Goal: Information Seeking & Learning: Learn about a topic

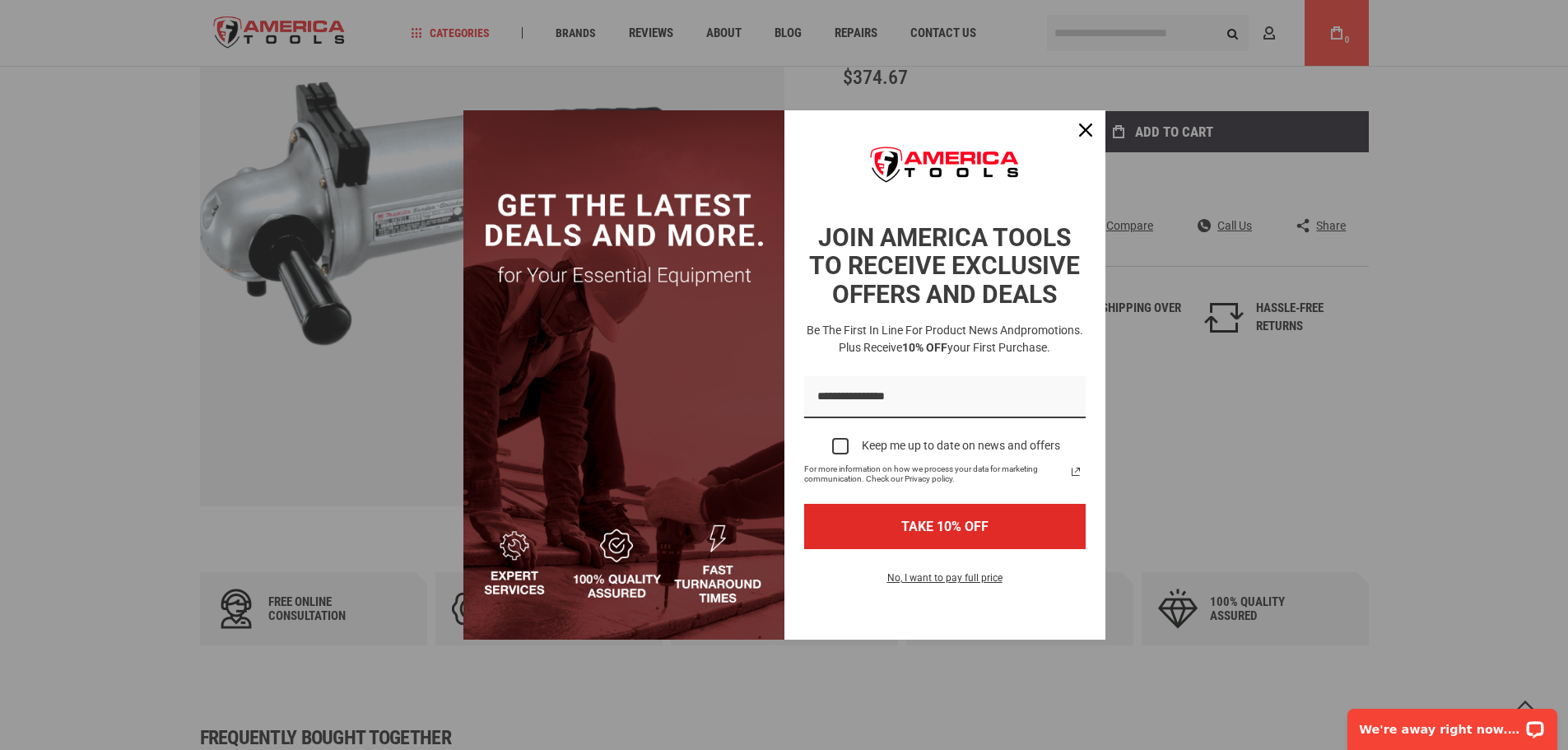
scroll to position [421, 0]
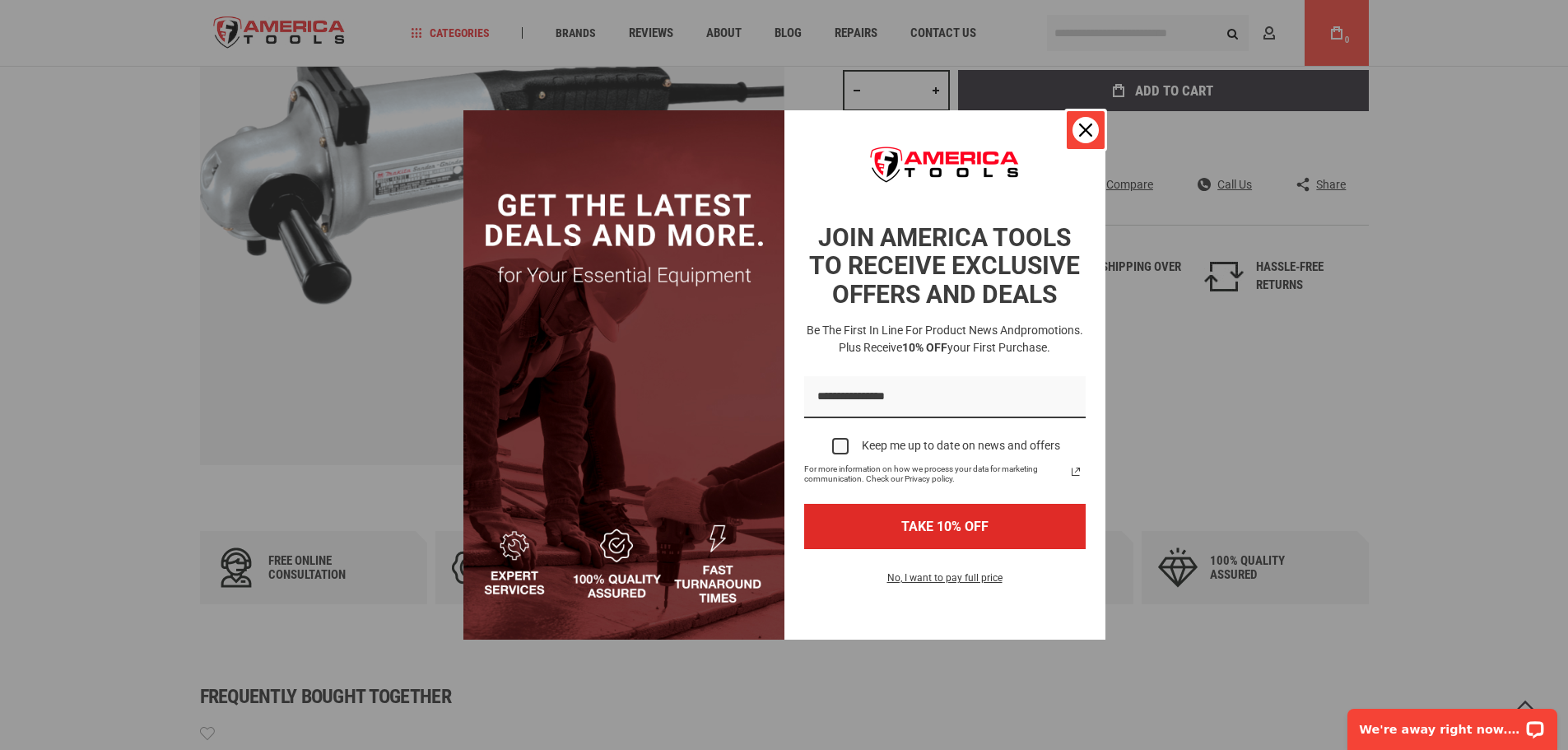
click at [1089, 125] on icon "close icon" at bounding box center [1086, 130] width 13 height 13
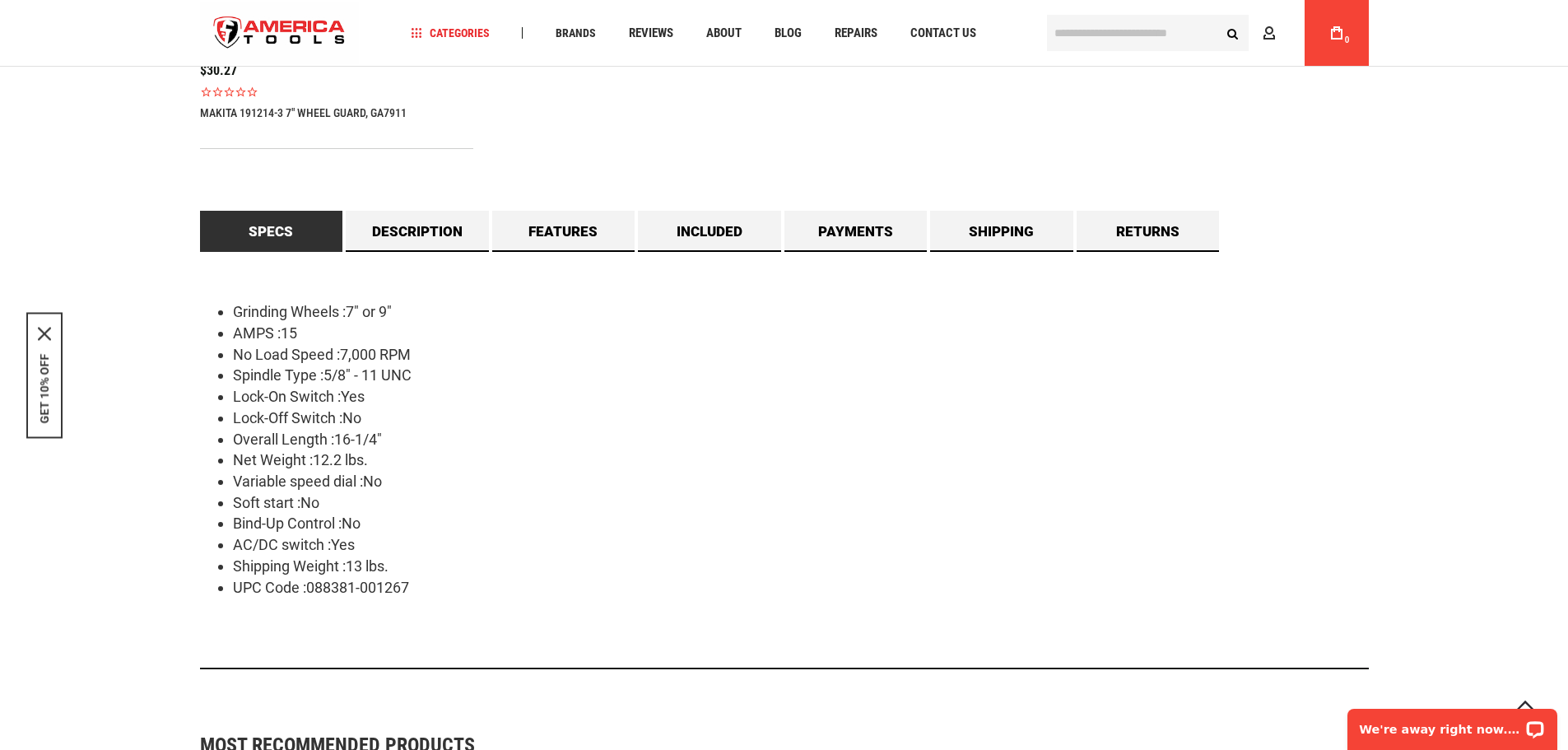
scroll to position [1409, 0]
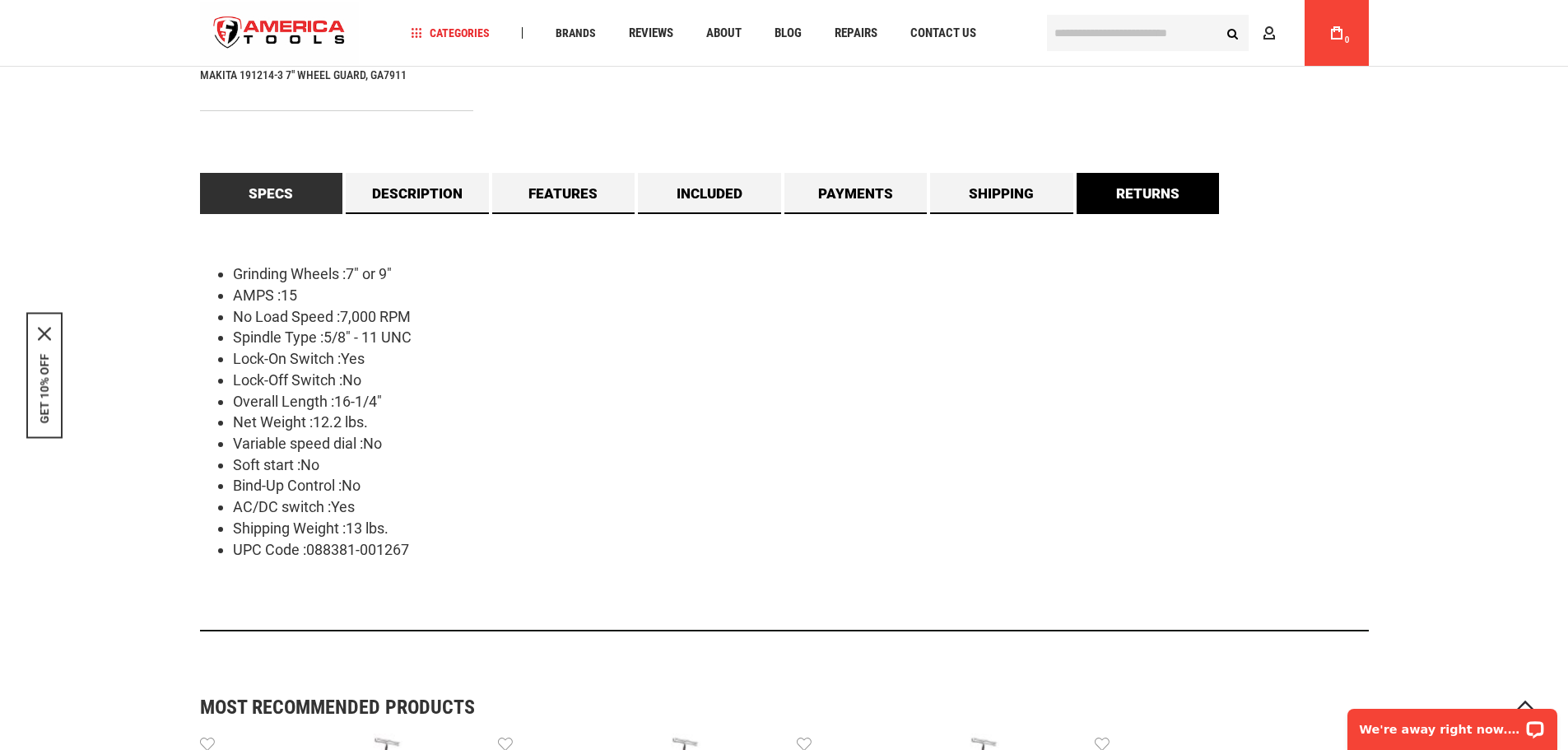
click at [1168, 214] on link "Returns" at bounding box center [1149, 194] width 143 height 41
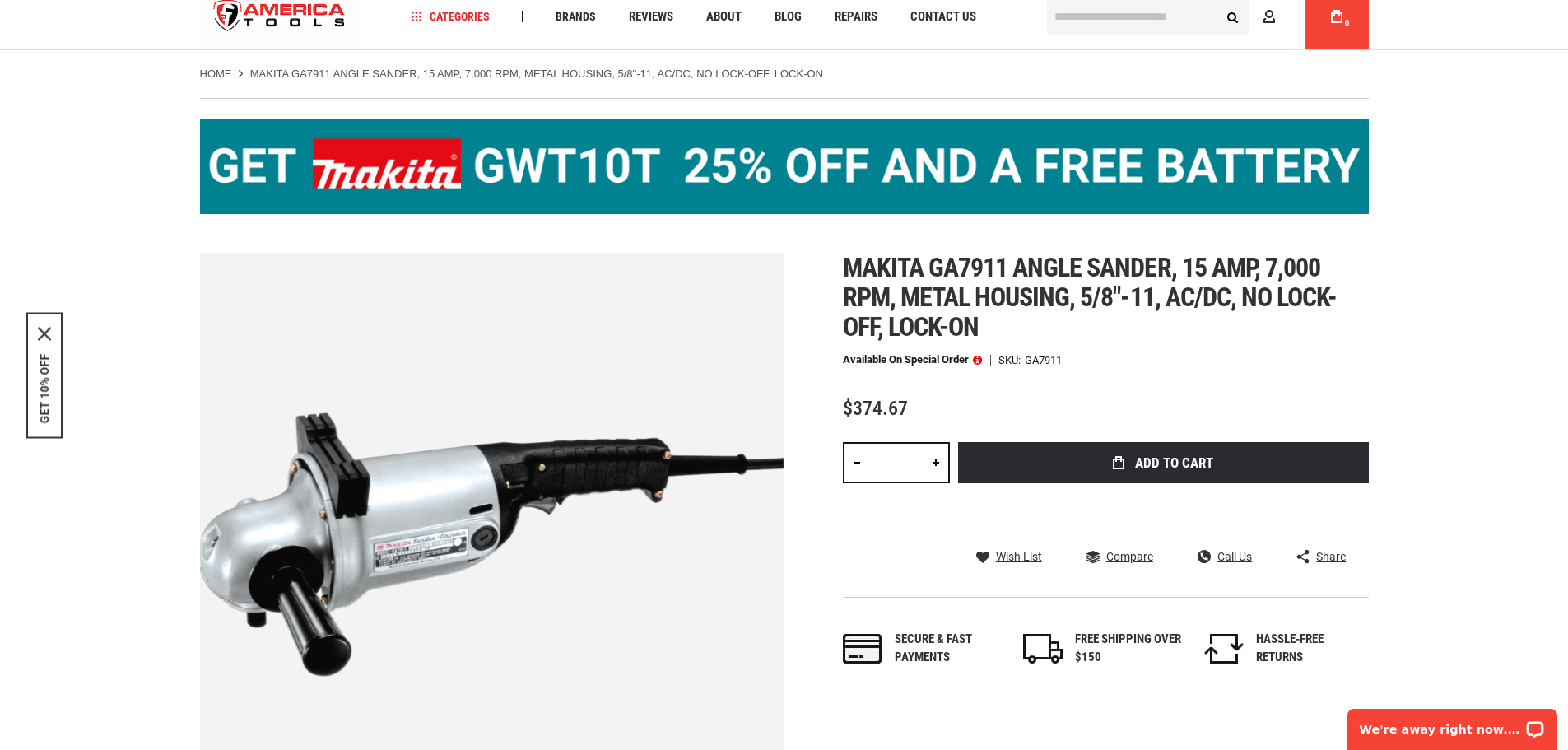
scroll to position [0, 0]
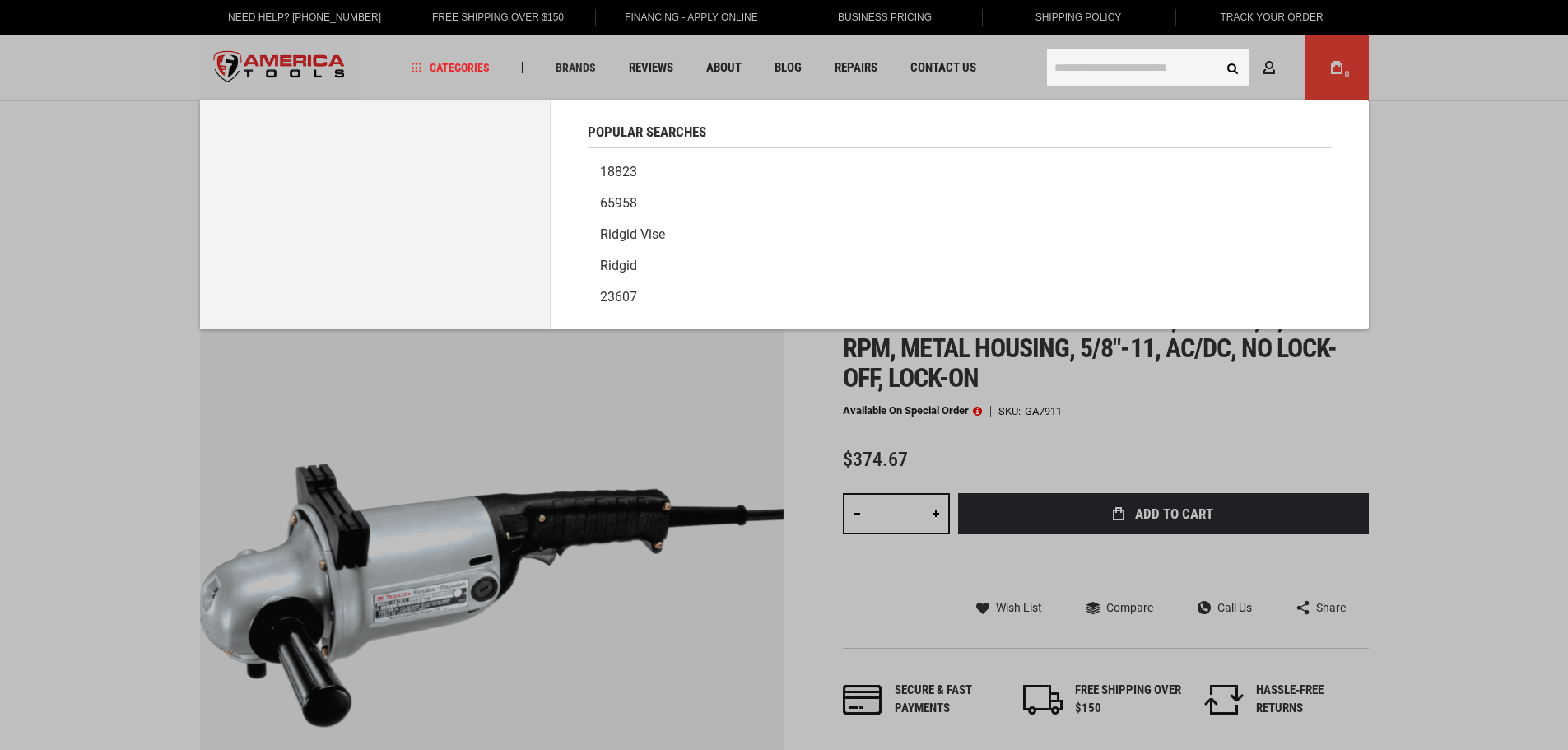
click at [1056, 66] on input "text" at bounding box center [1148, 68] width 202 height 36
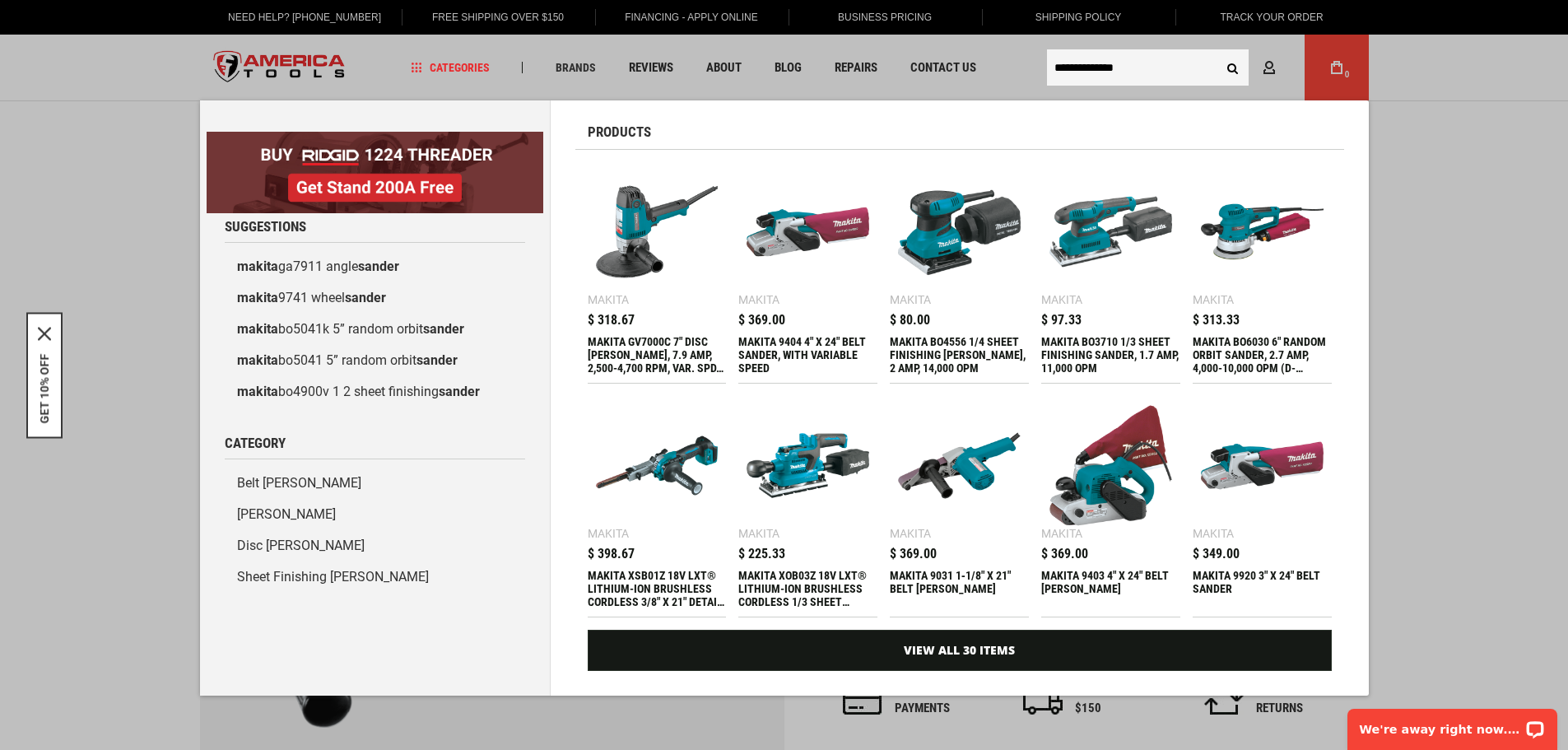
type input "**********"
click at [644, 362] on div "MAKITA GV7000C 7" DISC [PERSON_NAME], 7.9 AMP, 2,500-4,700 RPM, VAR. SPD., 5/8"…" at bounding box center [657, 355] width 139 height 40
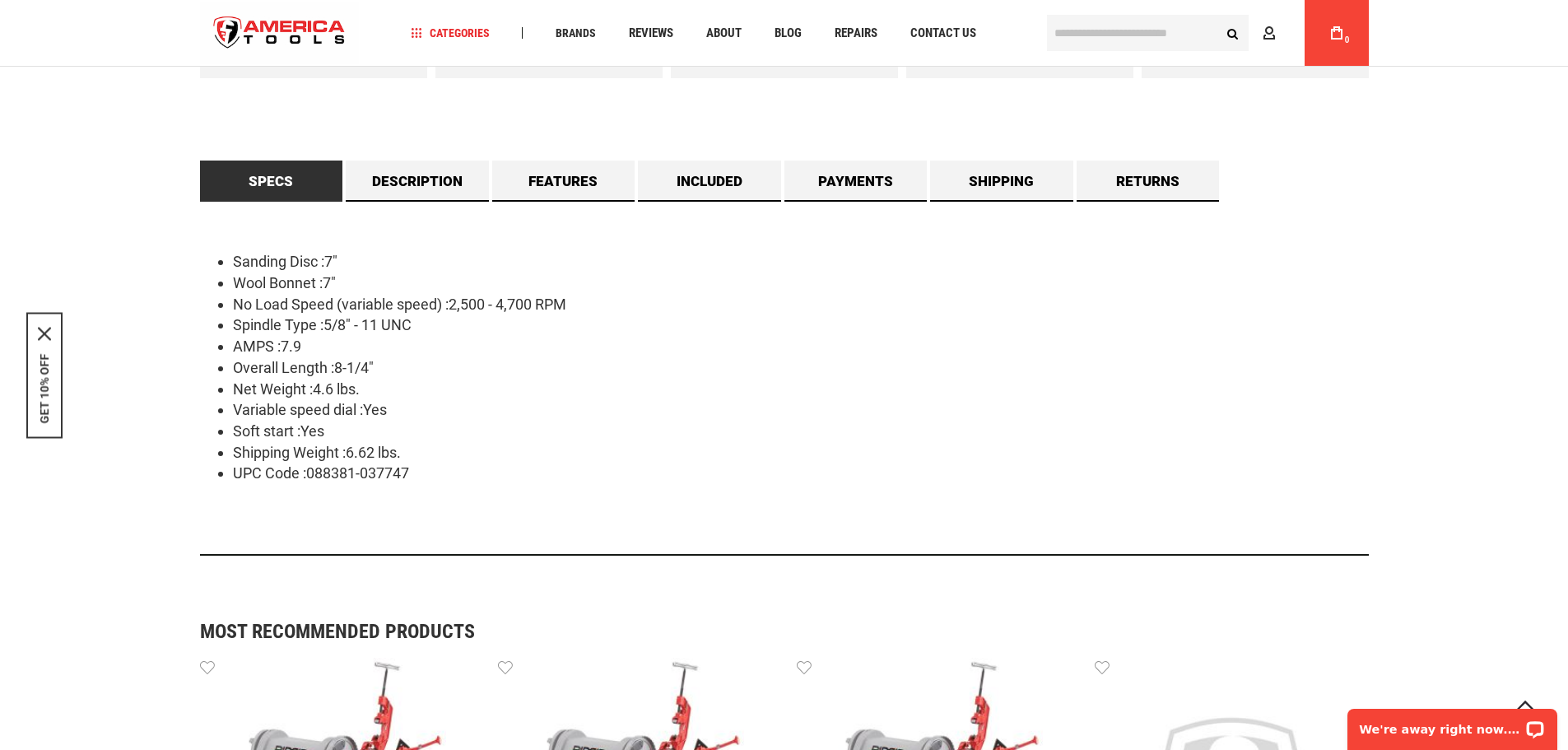
scroll to position [988, 0]
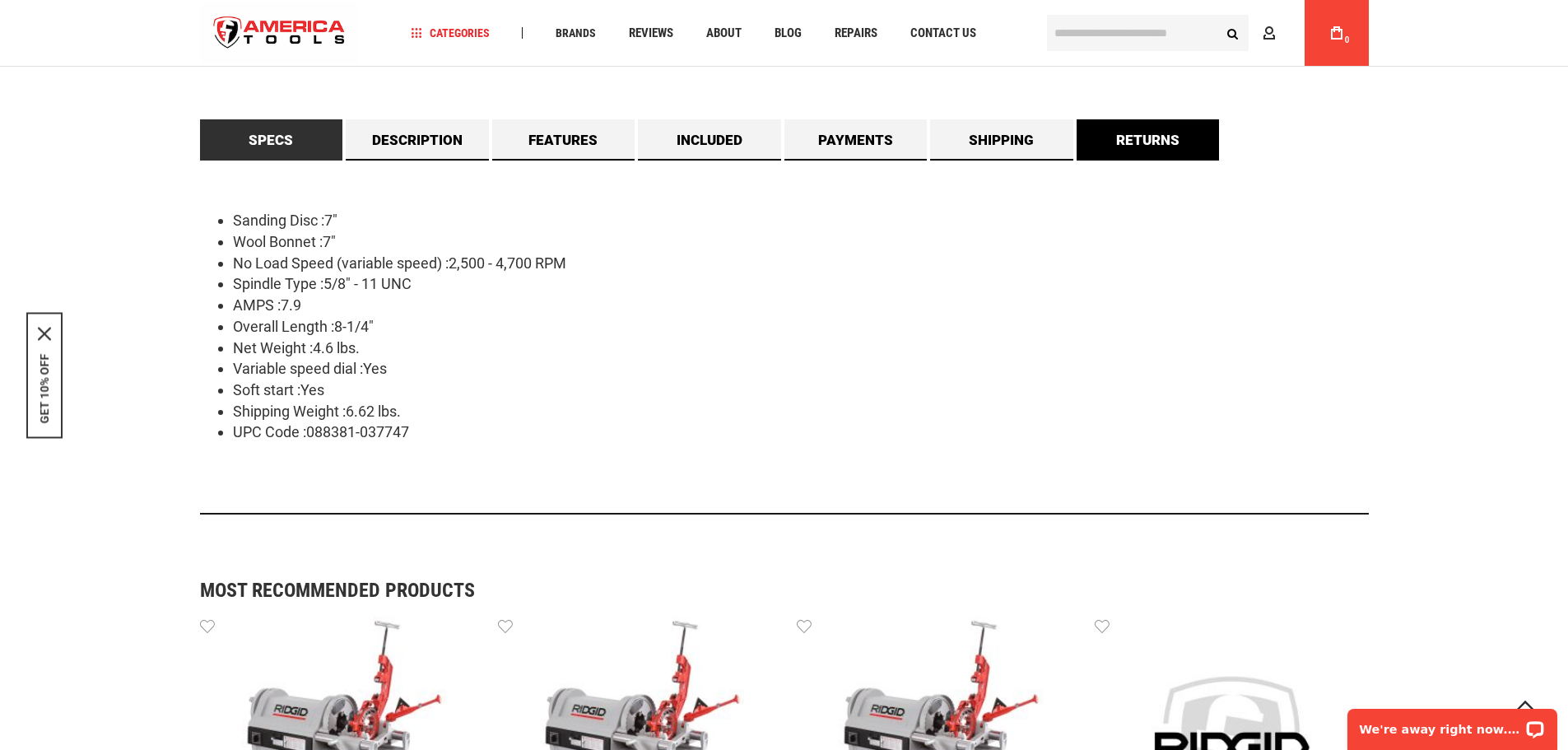
click at [1136, 161] on link "Returns" at bounding box center [1149, 140] width 143 height 41
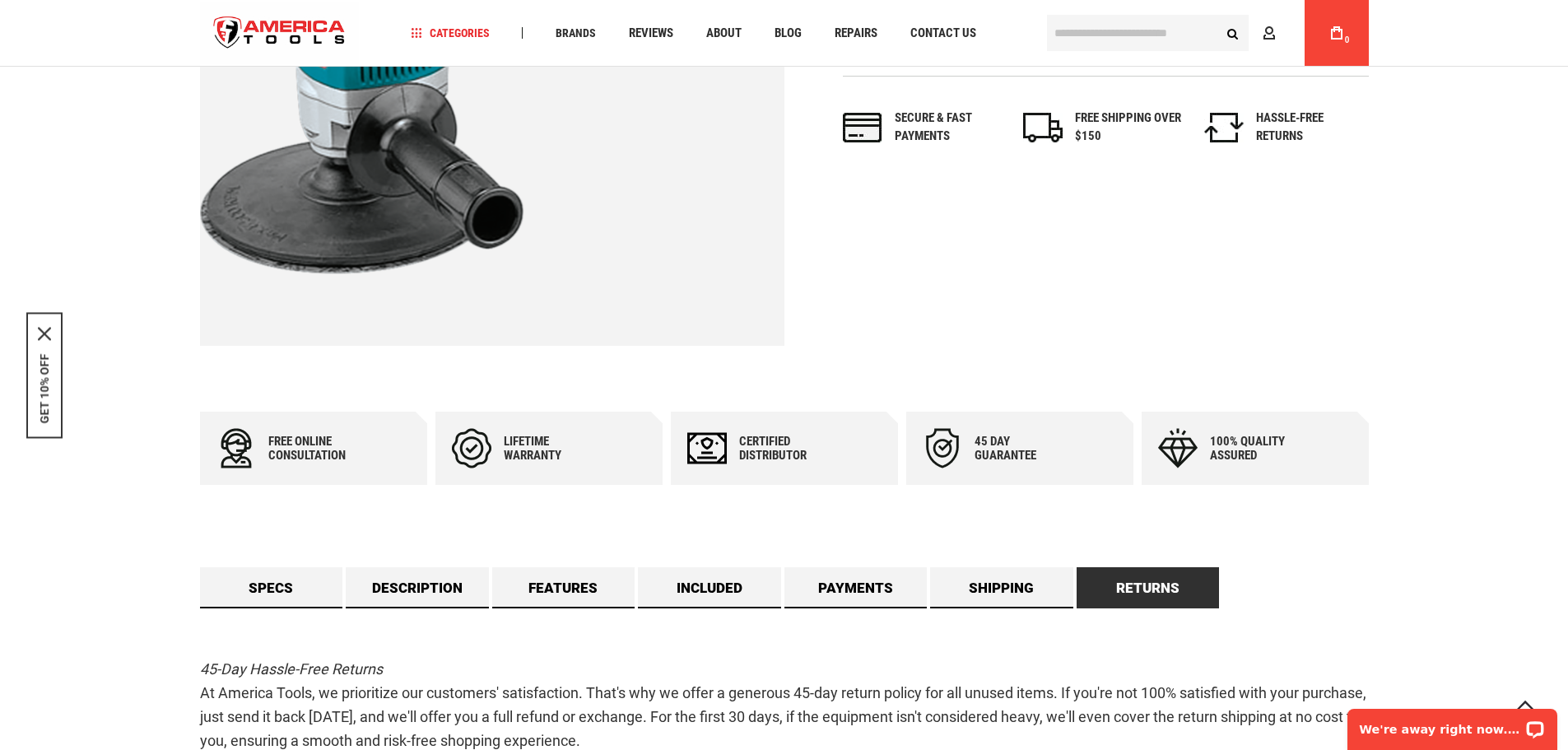
scroll to position [528, 0]
